Goal: Task Accomplishment & Management: Use online tool/utility

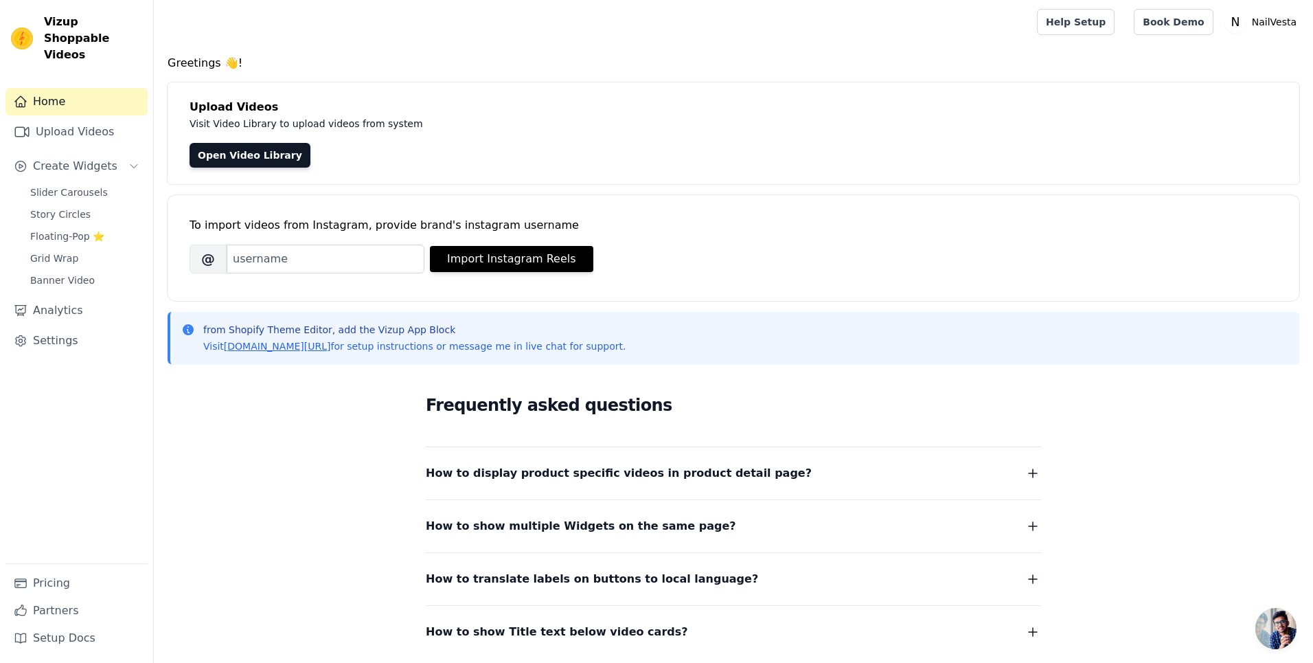
scroll to position [25, 0]
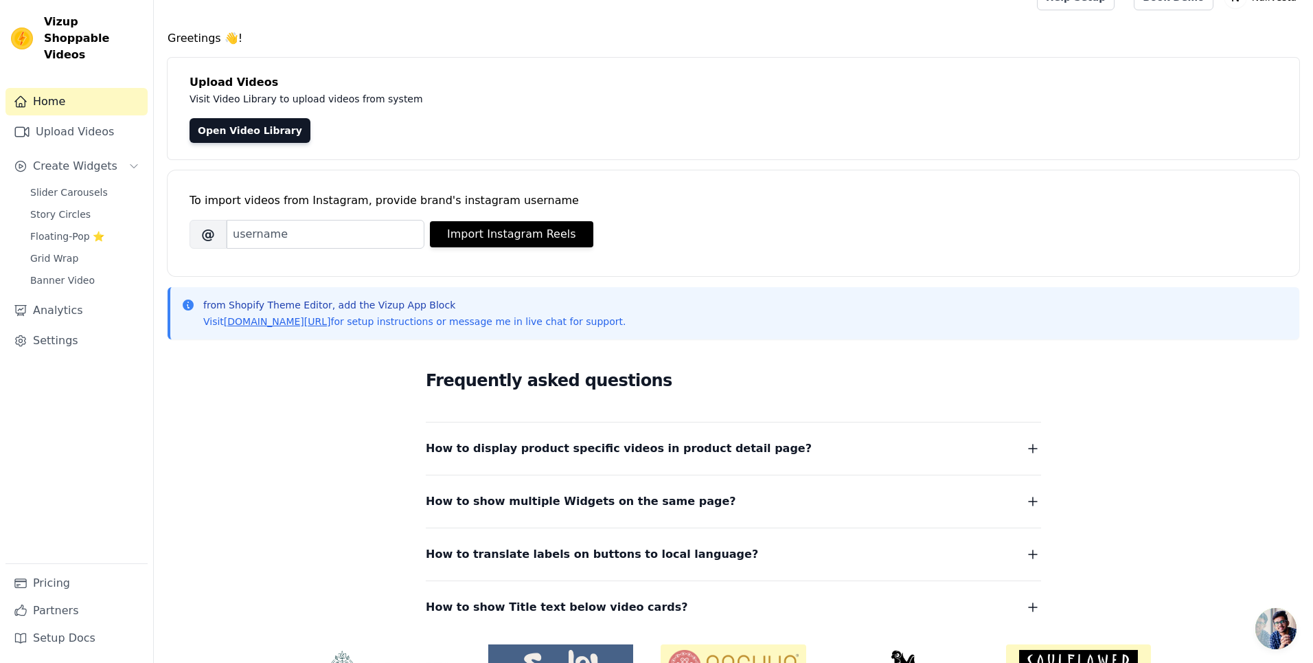
click at [727, 448] on span "How to display product specific videos in product detail page?" at bounding box center [619, 448] width 386 height 19
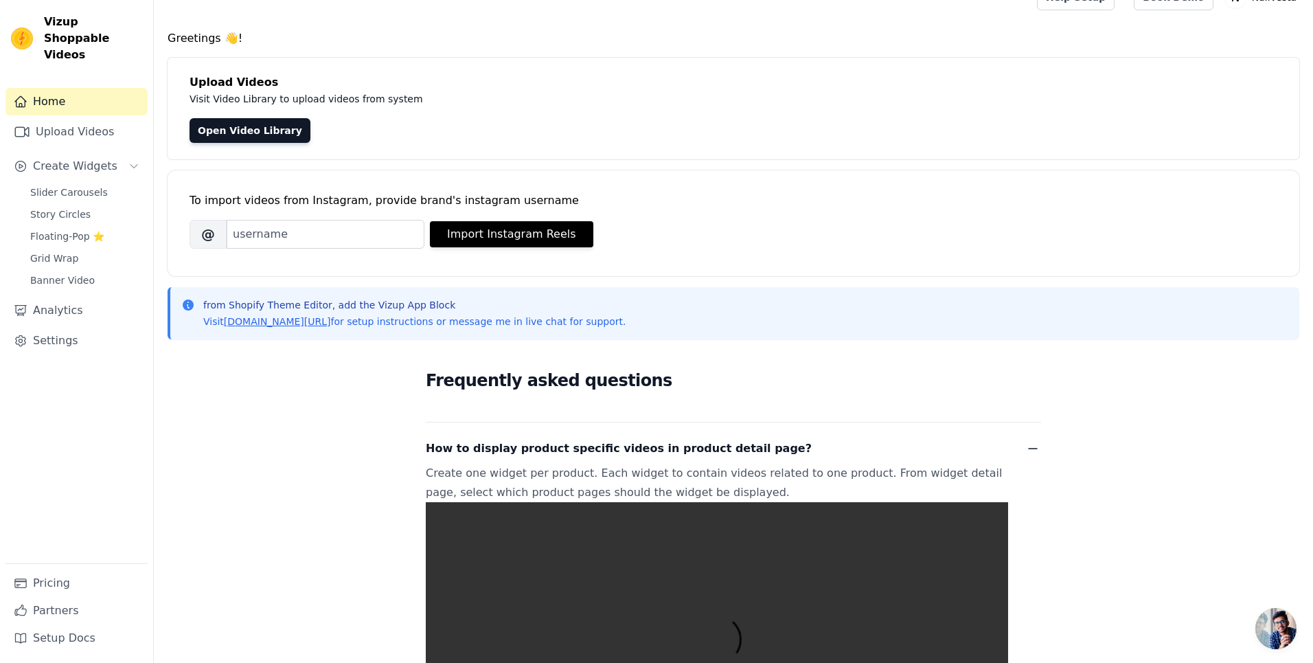
click at [727, 448] on span "How to display product specific videos in product detail page?" at bounding box center [619, 448] width 386 height 19
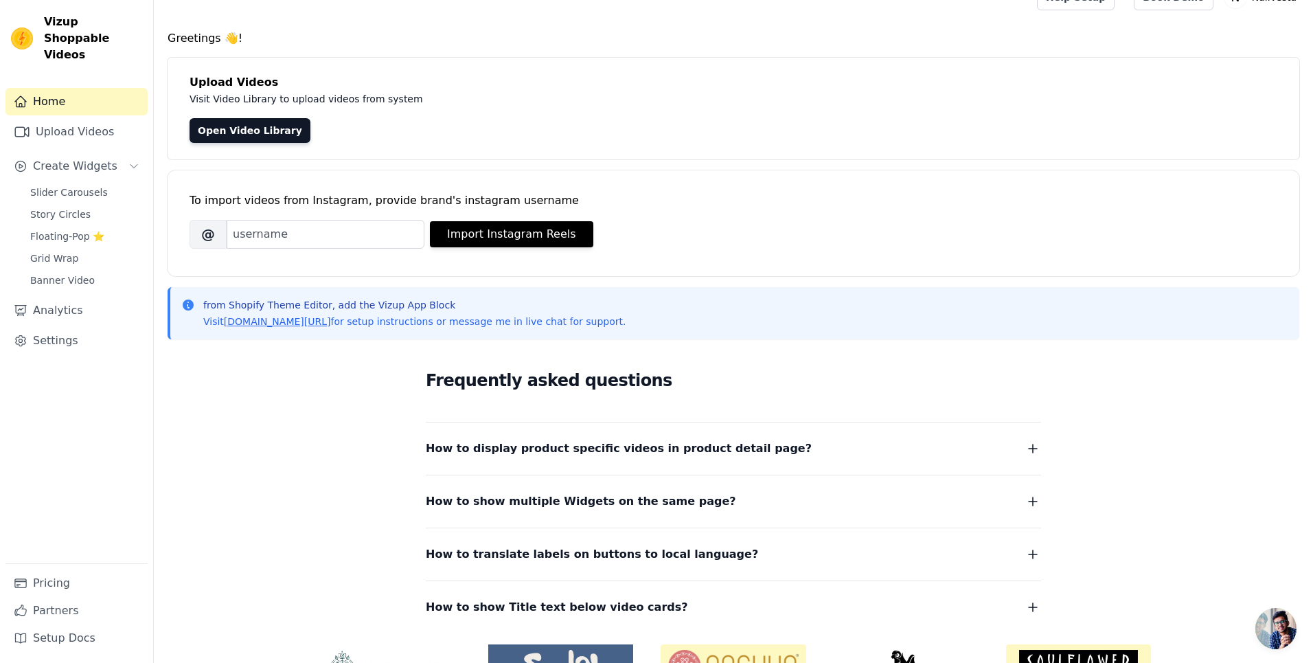
drag, startPoint x: 703, startPoint y: 482, endPoint x: 679, endPoint y: 498, distance: 28.8
click at [702, 483] on div "How to show multiple Widgets on the same page? In the input text box, Widget Na…" at bounding box center [733, 493] width 615 height 36
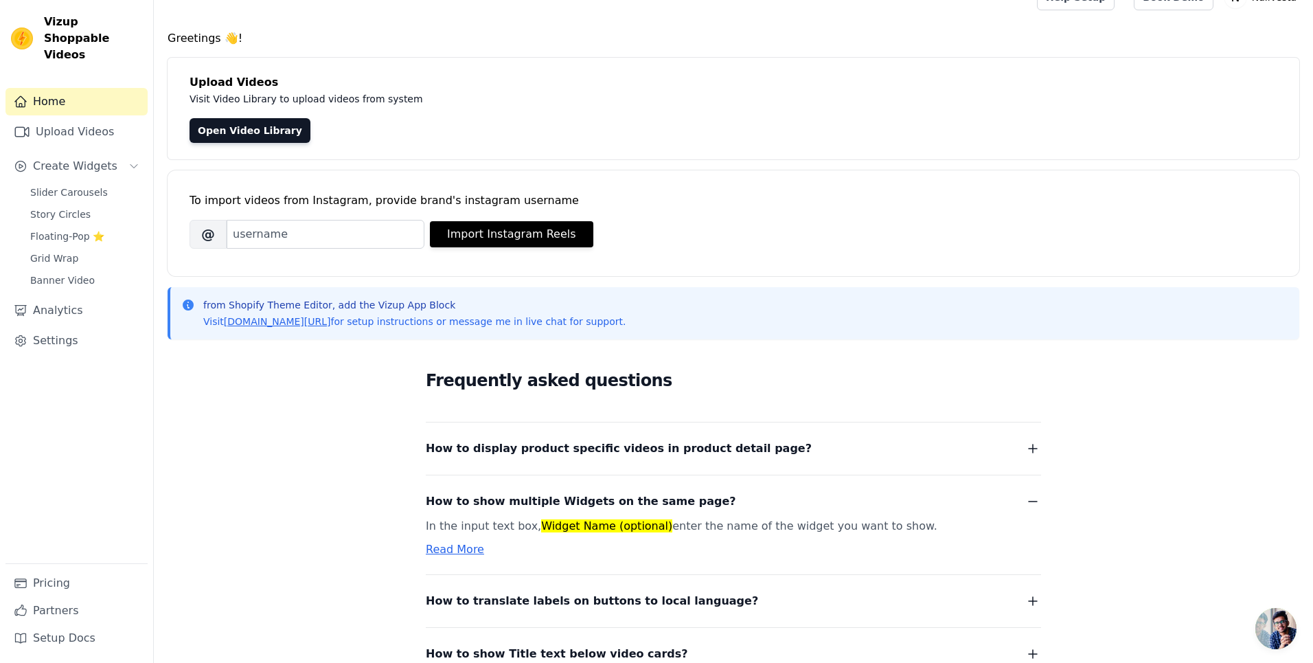
click at [679, 498] on span "How to show multiple Widgets on the same page?" at bounding box center [581, 501] width 310 height 19
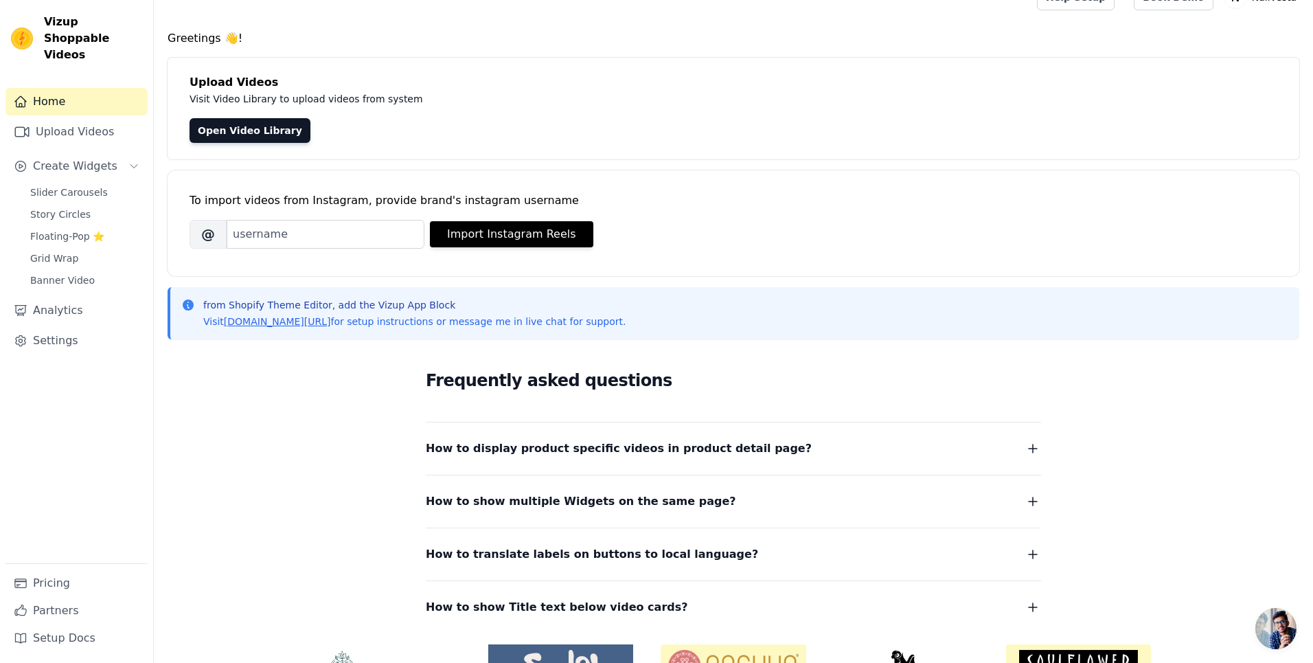
click at [679, 498] on span "How to show multiple Widgets on the same page?" at bounding box center [581, 501] width 310 height 19
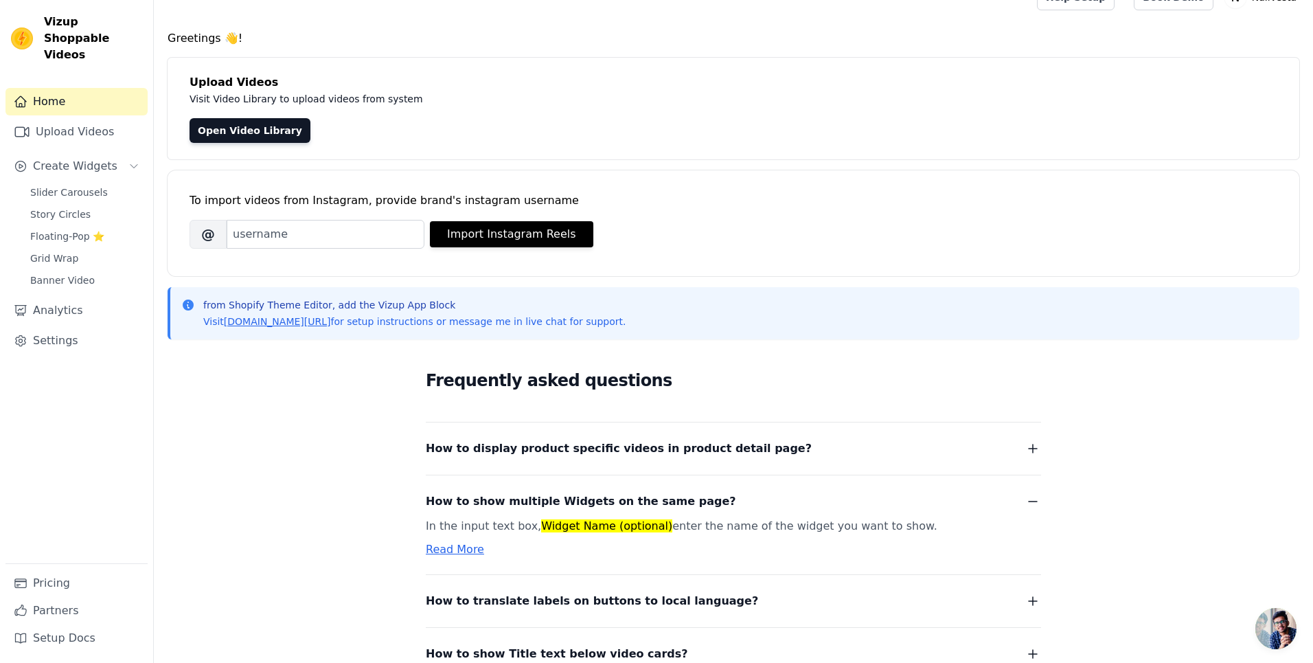
click at [679, 498] on span "How to show multiple Widgets on the same page?" at bounding box center [581, 501] width 310 height 19
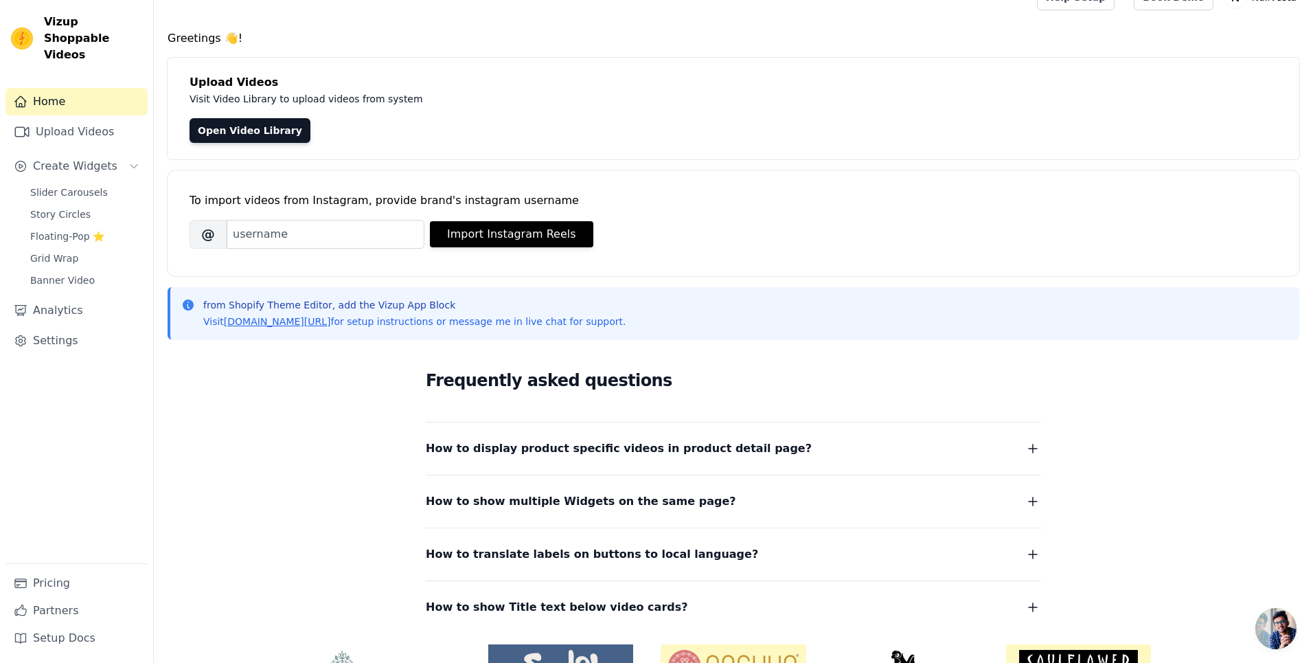
click at [657, 547] on span "How to translate labels on buttons to local language?" at bounding box center [592, 554] width 332 height 19
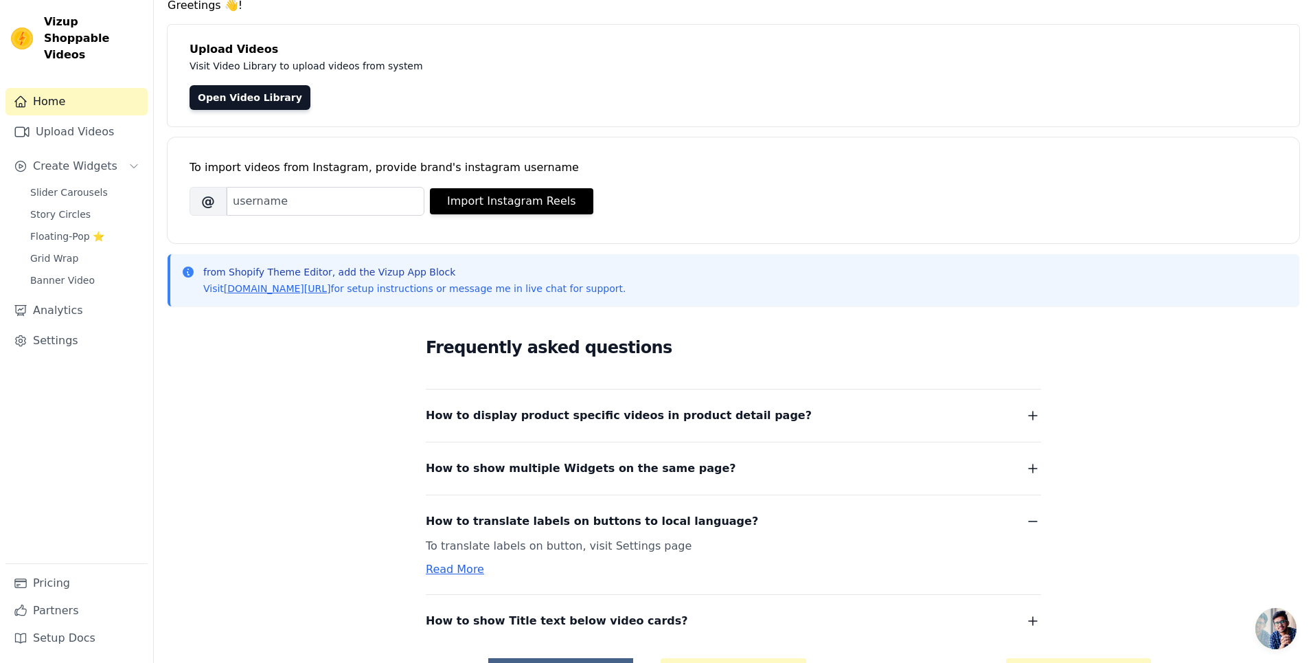
scroll to position [104, 0]
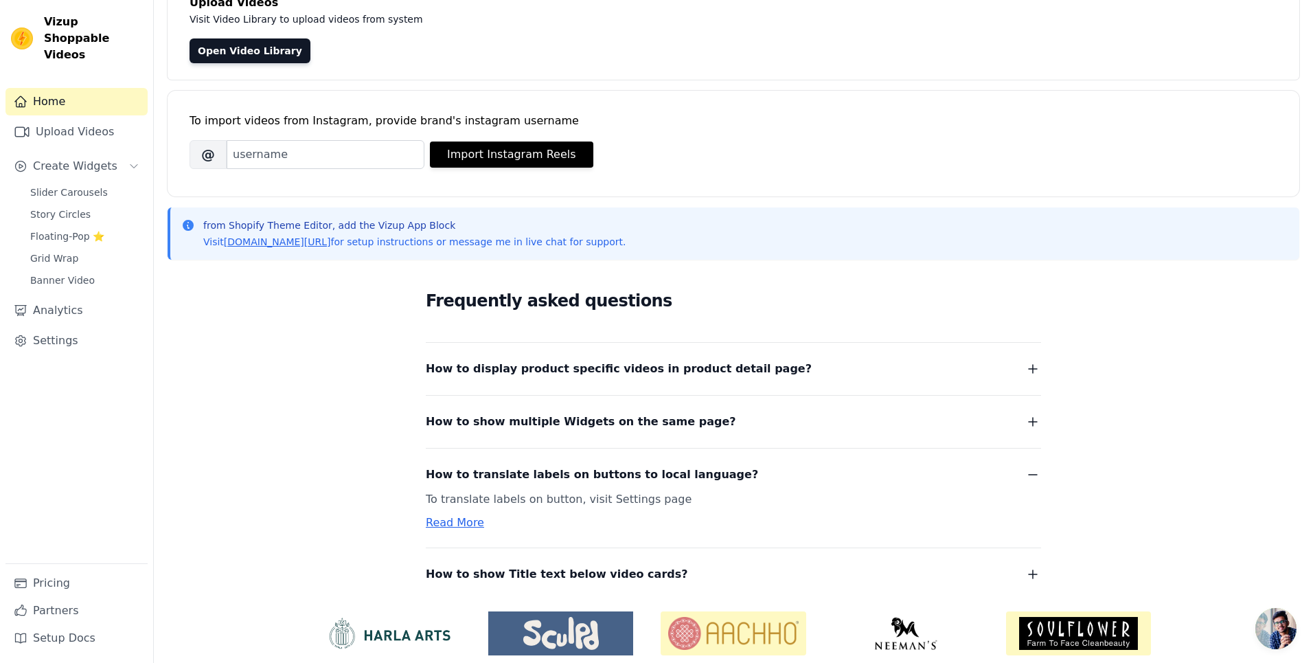
click at [625, 464] on div "How to translate labels on buttons to local language? To translate labels on bu…" at bounding box center [733, 489] width 615 height 83
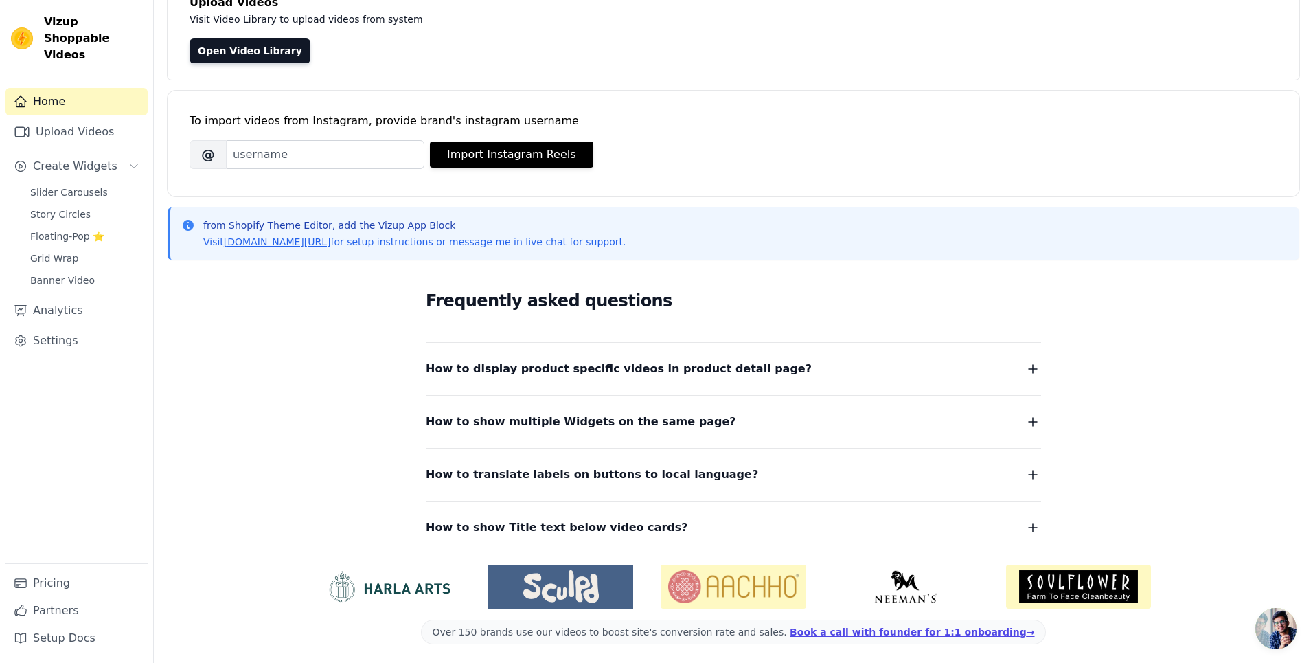
click at [628, 480] on span "How to translate labels on buttons to local language?" at bounding box center [592, 474] width 332 height 19
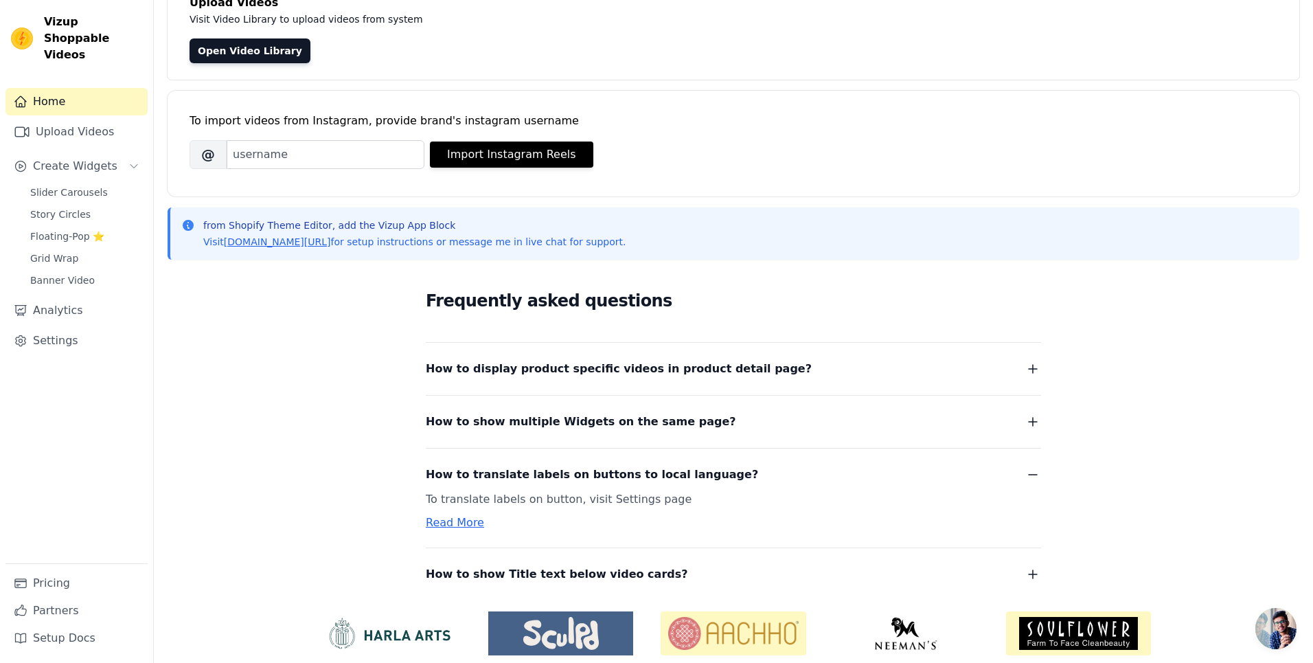
click at [628, 480] on span "How to translate labels on buttons to local language?" at bounding box center [592, 474] width 332 height 19
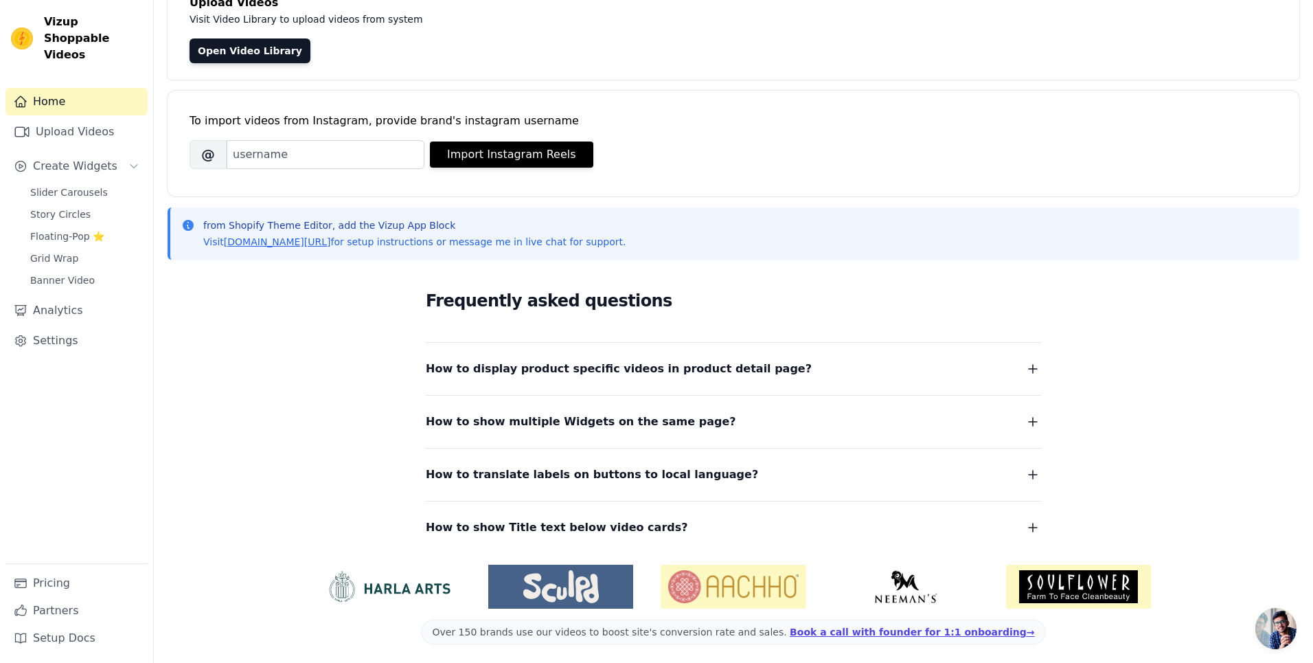
scroll to position [108, 0]
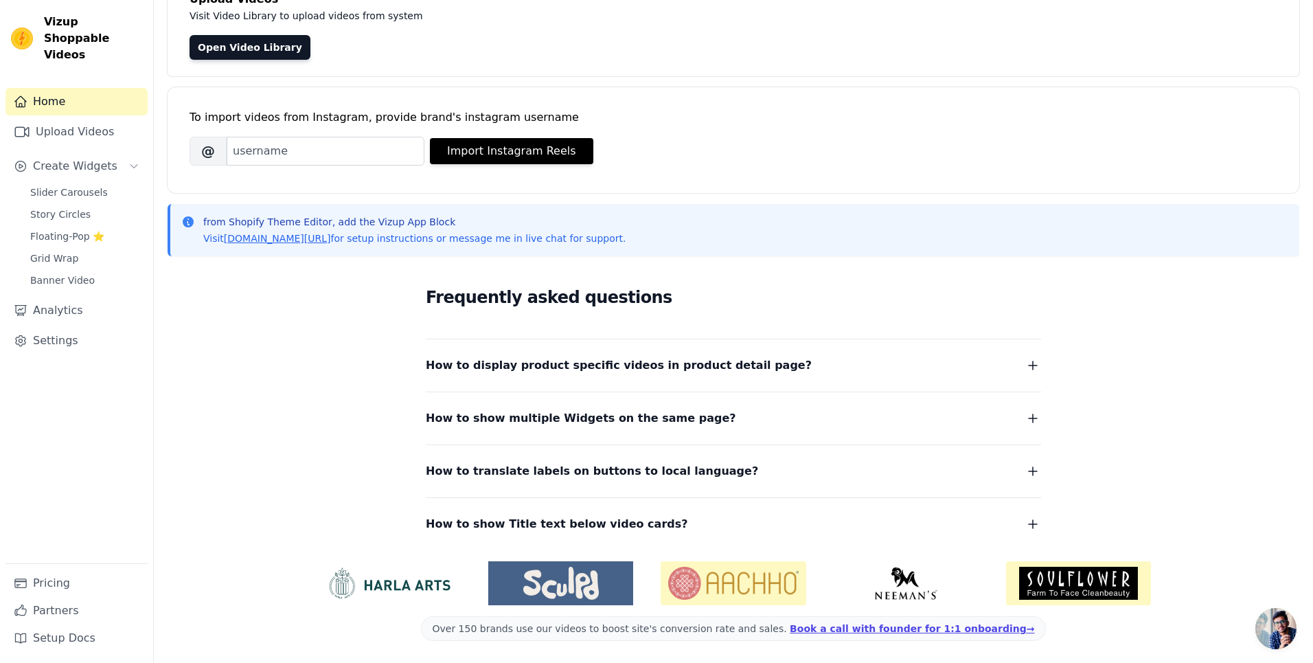
click at [616, 514] on span "How to show Title text below video cards?" at bounding box center [557, 523] width 262 height 19
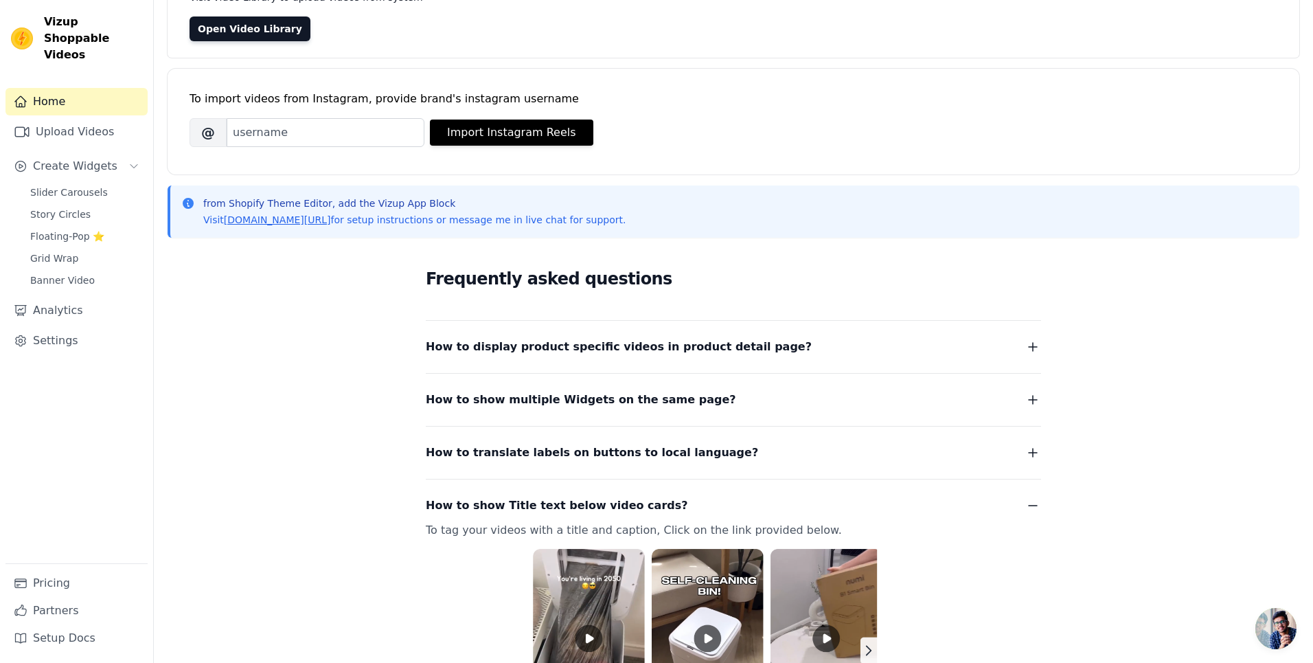
click at [615, 510] on span "How to show Title text below video cards?" at bounding box center [557, 505] width 262 height 19
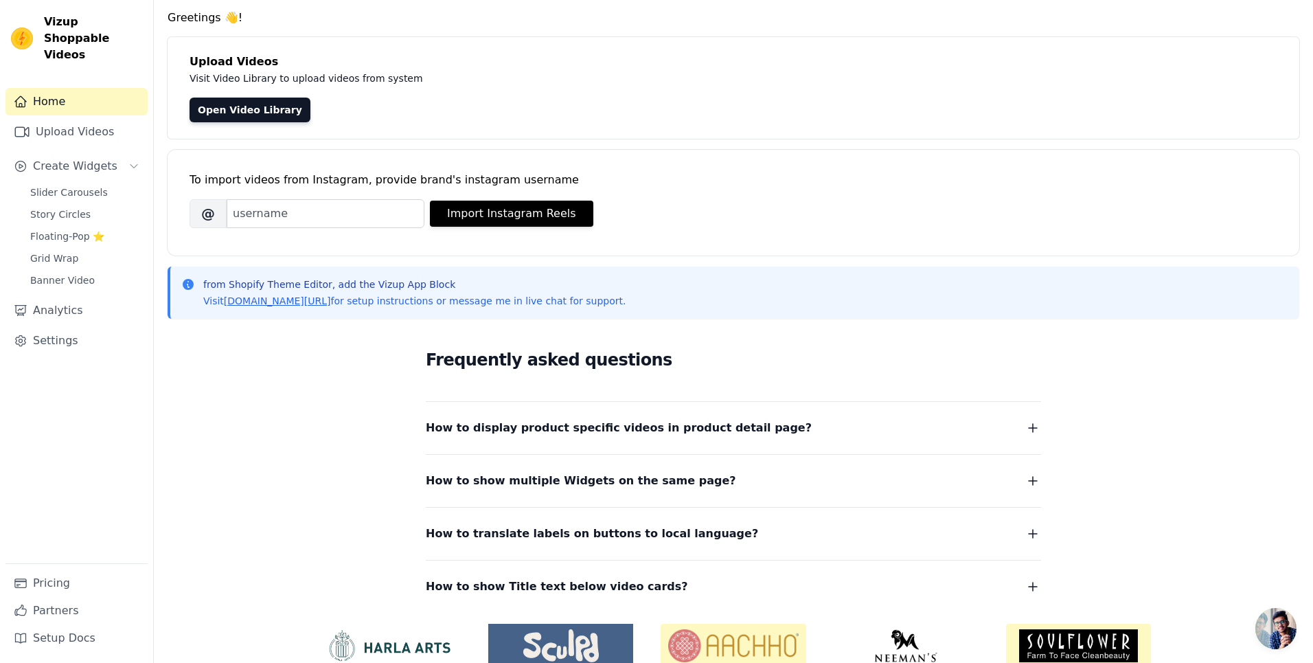
scroll to position [0, 0]
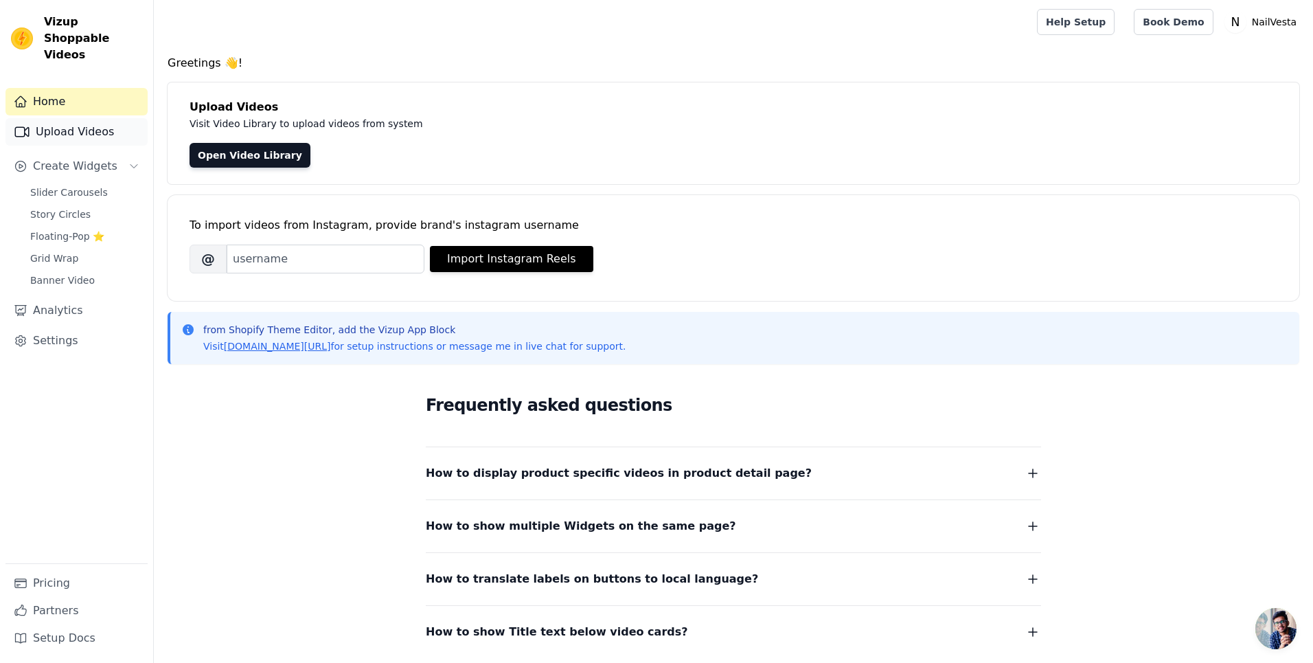
click at [109, 120] on link "Upload Videos" at bounding box center [76, 131] width 142 height 27
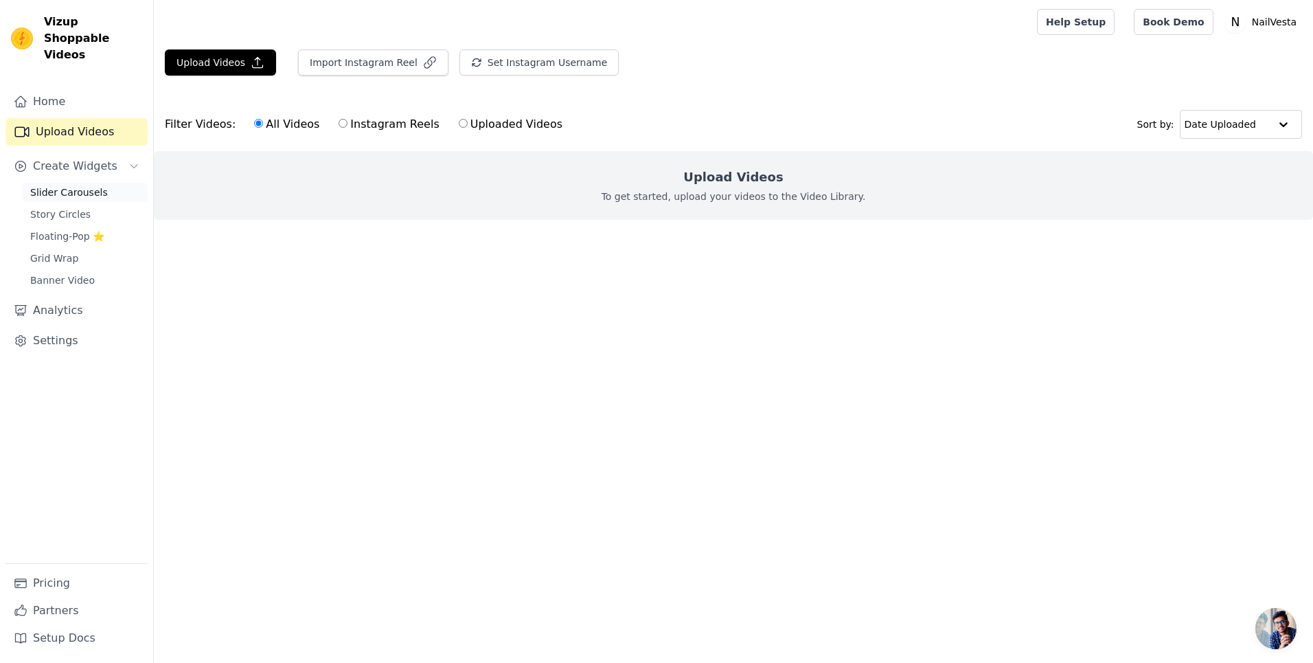
click at [90, 183] on link "Slider Carousels" at bounding box center [85, 192] width 126 height 19
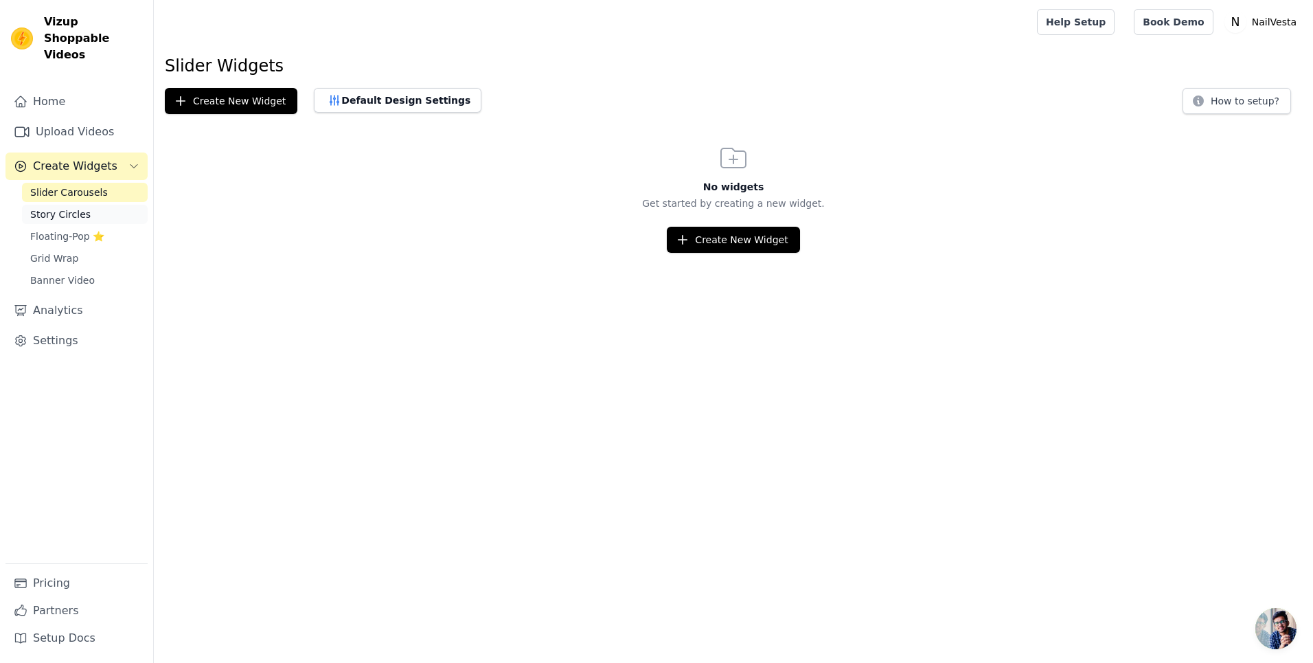
click at [88, 205] on link "Story Circles" at bounding box center [85, 214] width 126 height 19
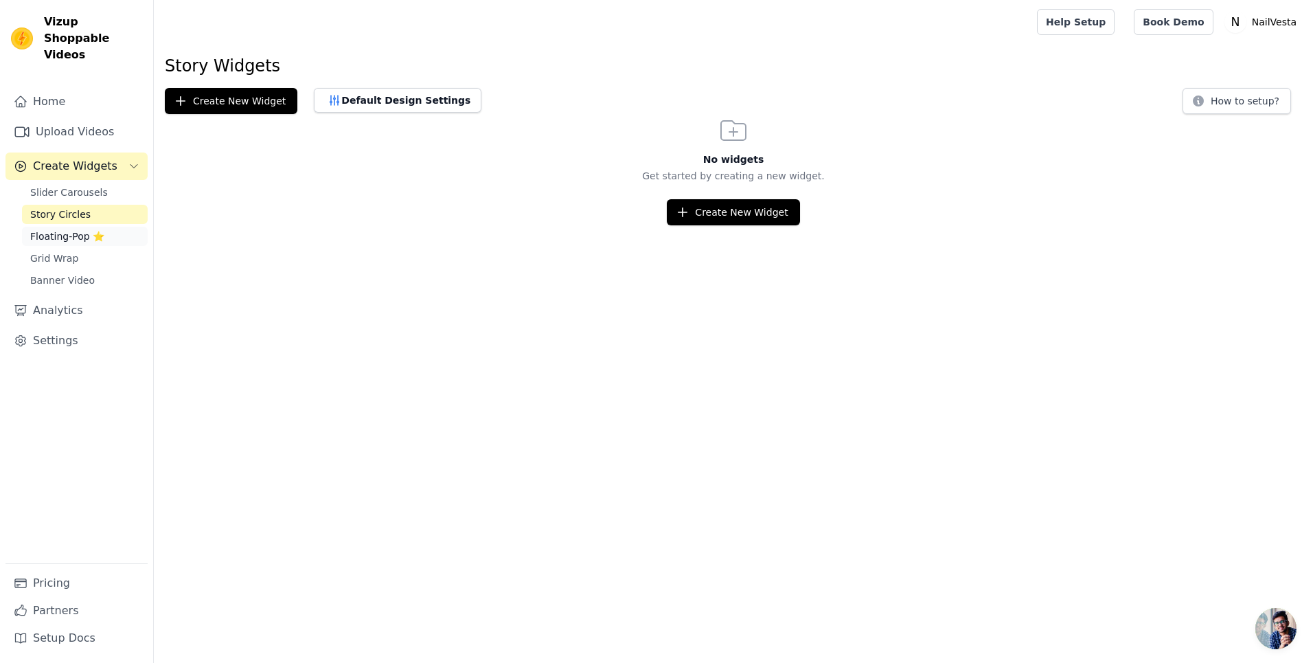
click at [109, 227] on link "Floating-Pop ⭐" at bounding box center [85, 236] width 126 height 19
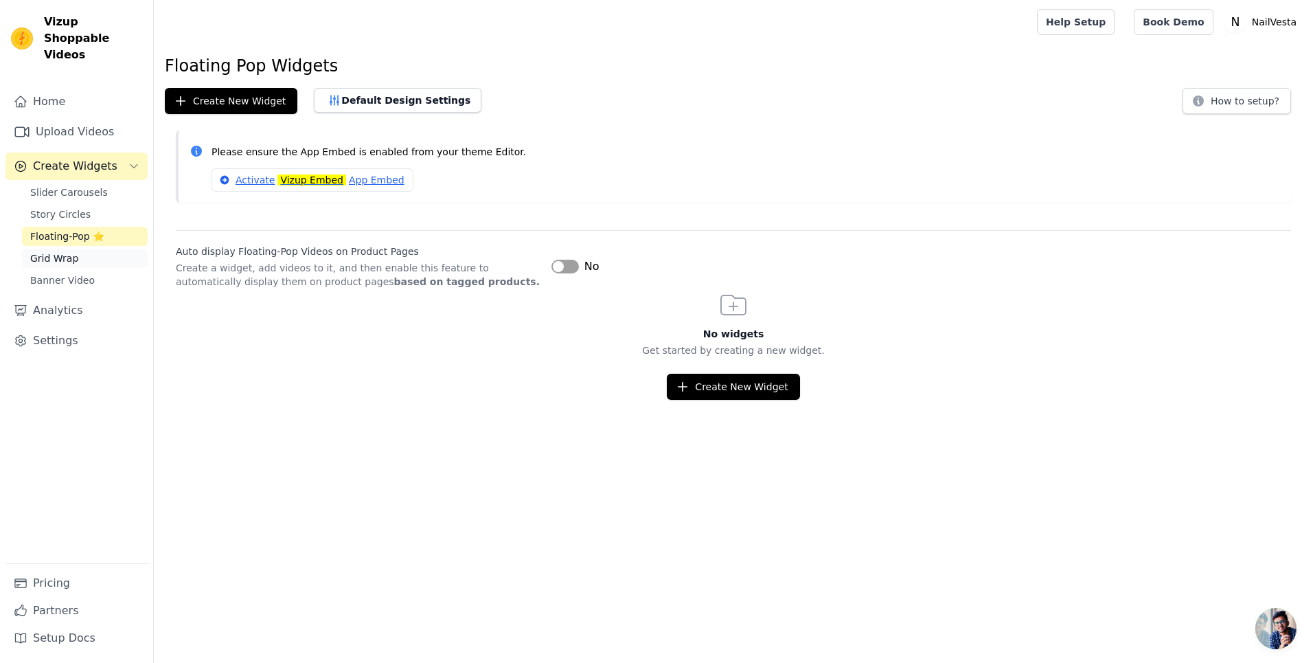
click at [106, 249] on link "Grid Wrap" at bounding box center [85, 258] width 126 height 19
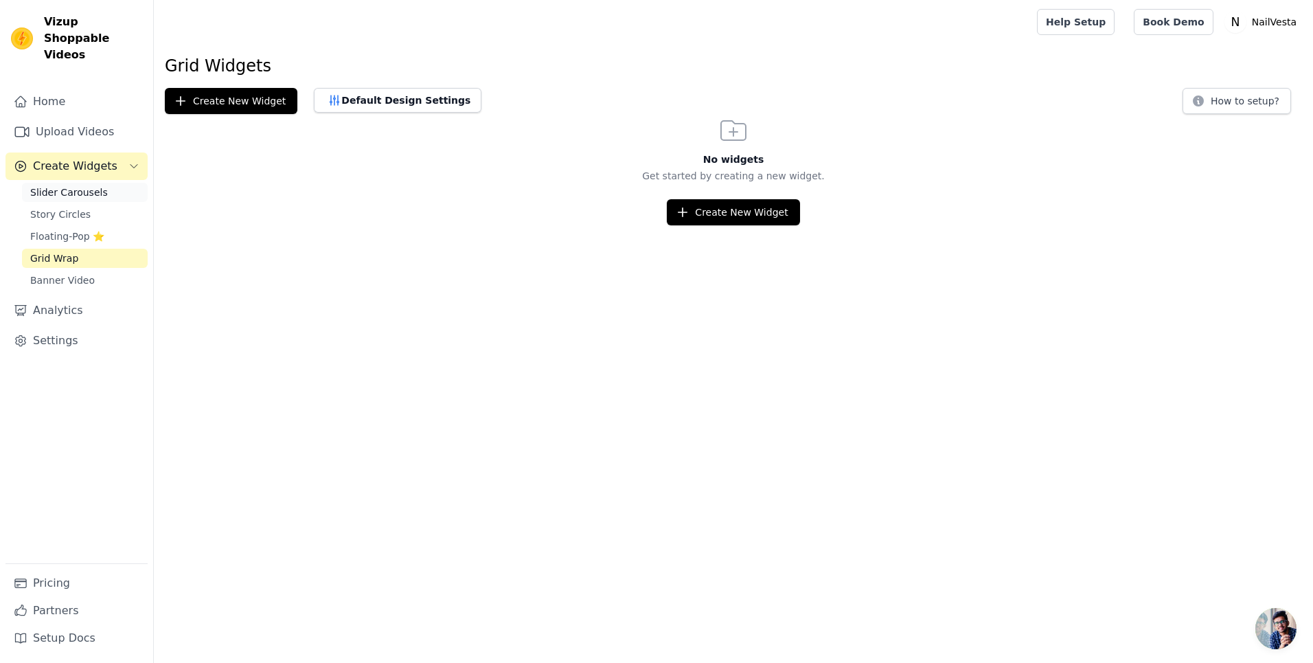
click at [115, 184] on link "Slider Carousels" at bounding box center [85, 192] width 126 height 19
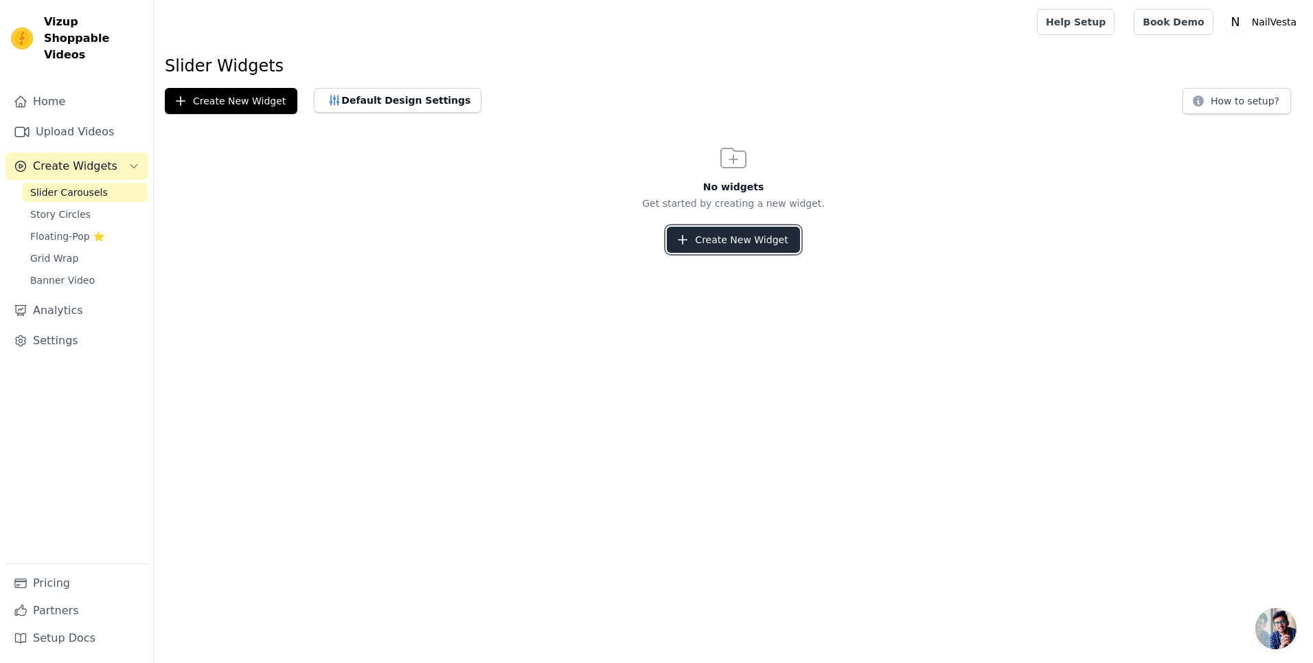
click at [723, 240] on button "Create New Widget" at bounding box center [733, 240] width 133 height 26
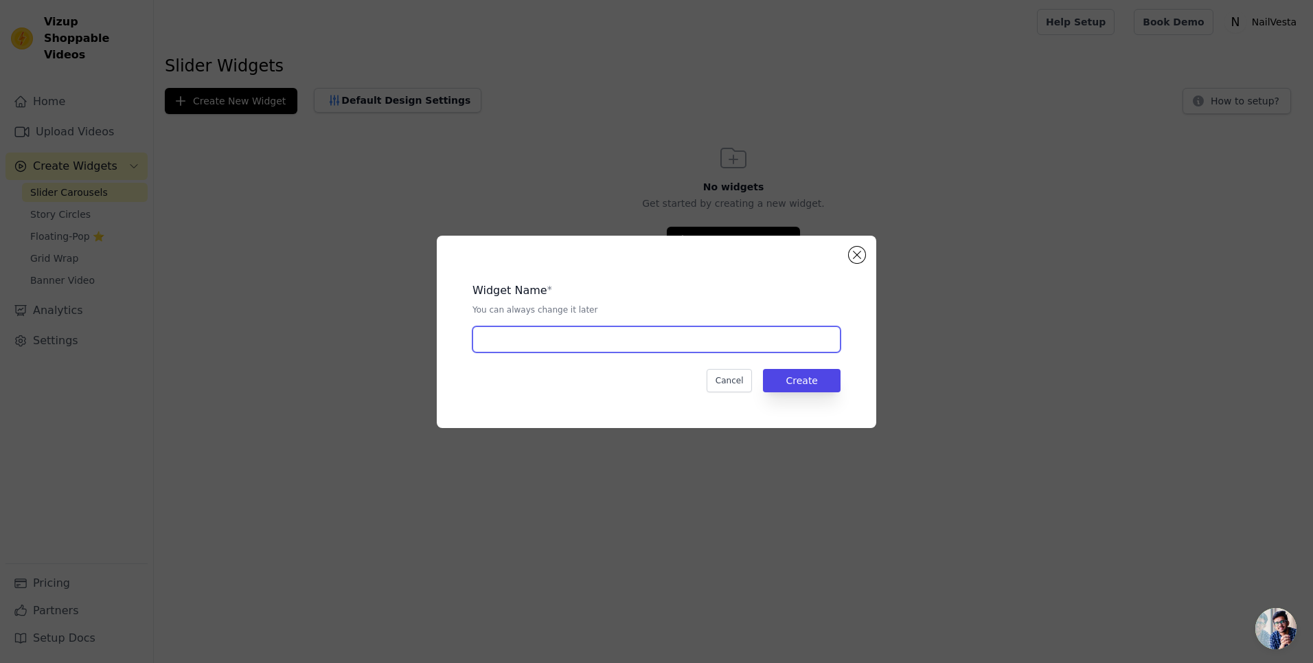
click at [705, 345] on input "text" at bounding box center [657, 339] width 368 height 26
click at [868, 259] on div "Widget Name * You can always change it later Cancel Create" at bounding box center [657, 332] width 440 height 192
click at [863, 257] on button "Close modal" at bounding box center [857, 255] width 16 height 16
